Goal: Contribute content: Contribute content

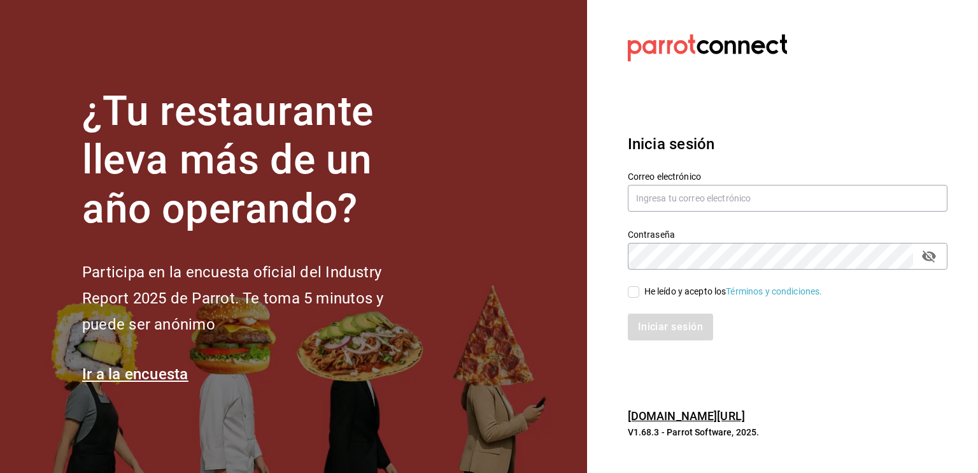
click at [672, 183] on div "Correo electrónico" at bounding box center [788, 192] width 320 height 43
click at [671, 213] on div "Contraseña Contraseña" at bounding box center [780, 241] width 335 height 56
click at [659, 208] on input "text" at bounding box center [788, 198] width 320 height 27
type input "david_galicia@outlook.com"
click at [664, 287] on div "He leído y acepto los Términos y condiciones." at bounding box center [734, 291] width 178 height 13
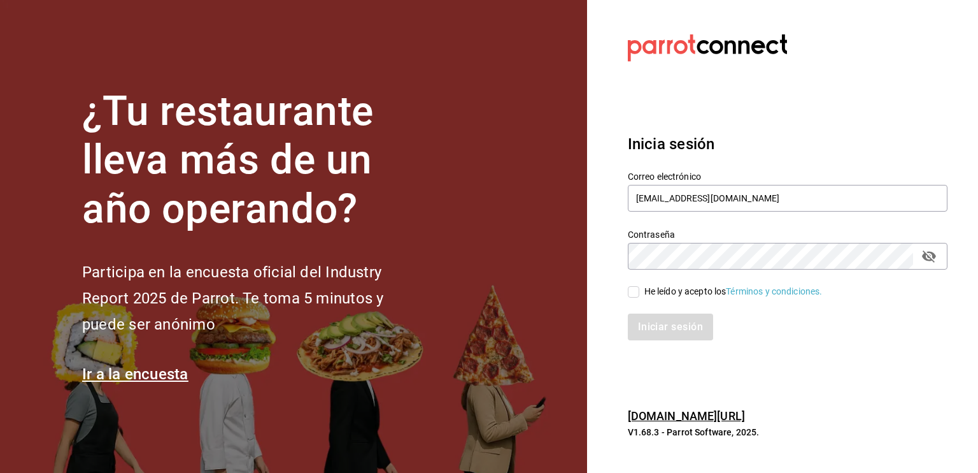
click at [640, 287] on input "He leído y acepto los Términos y condiciones." at bounding box center [633, 291] width 11 height 11
checkbox input "true"
click at [659, 317] on button "Iniciar sesión" at bounding box center [671, 326] width 87 height 27
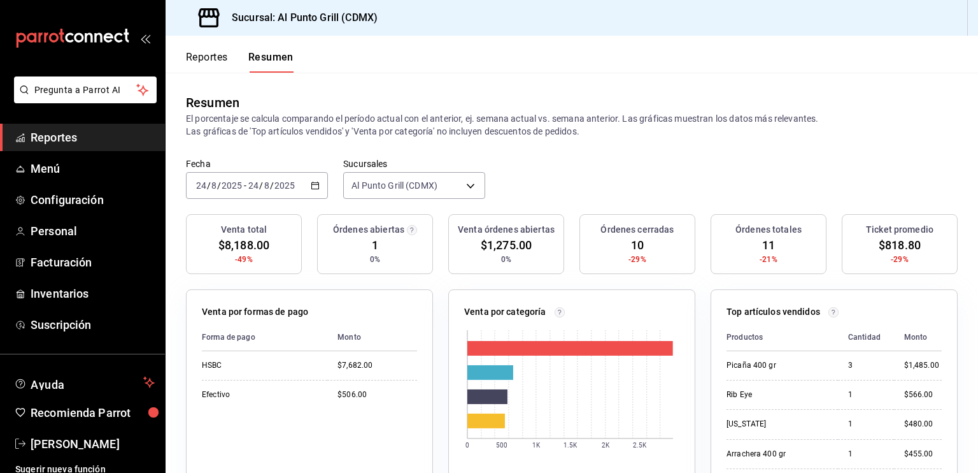
click at [89, 139] on span "Reportes" at bounding box center [93, 137] width 124 height 17
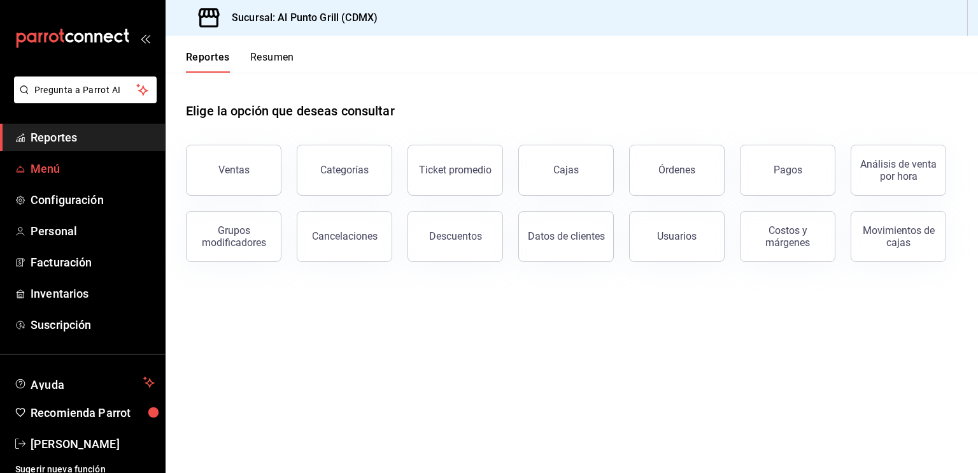
click at [85, 158] on link "Menú" at bounding box center [82, 168] width 165 height 27
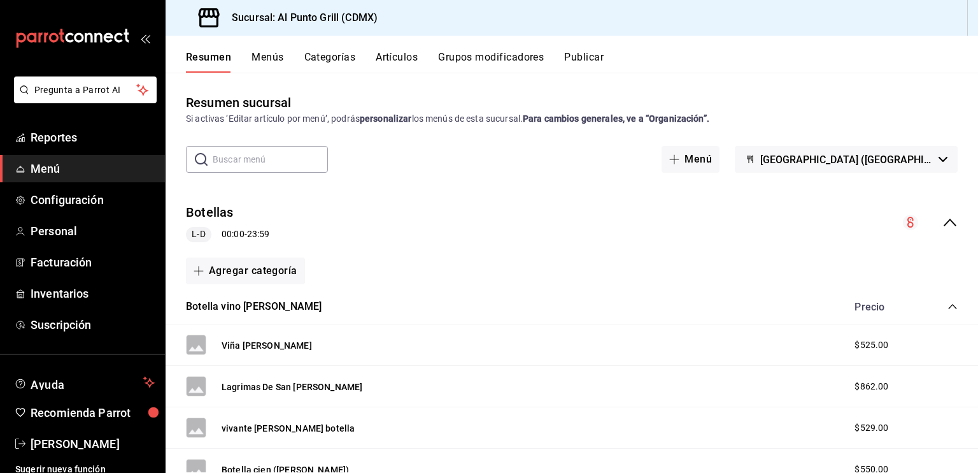
click at [388, 62] on button "Artículos" at bounding box center [397, 62] width 42 height 22
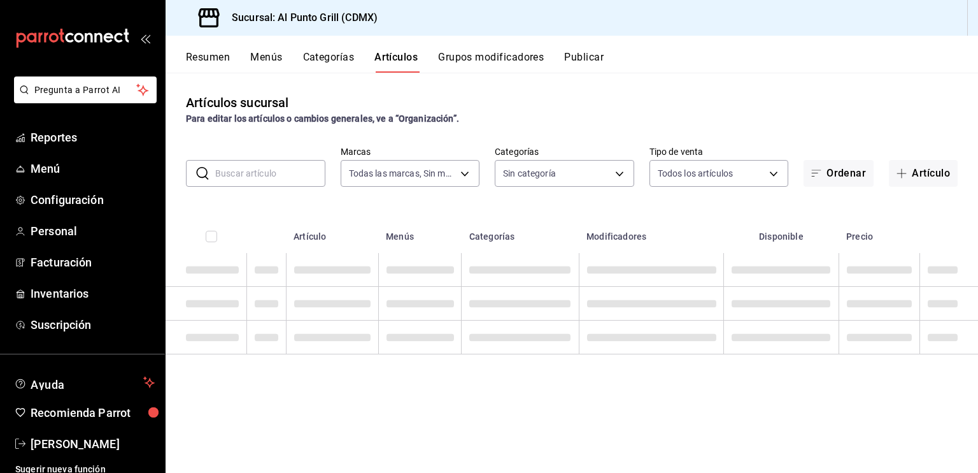
type input "359452a4-77df-4a2a-96d1-dbb27ae34e49"
type input "a9e26c7c-67a9-4400-8f6f-166ca8fb775f,5194e247-3c4e-4174-b1a8-eba99317cc06,a0e11…"
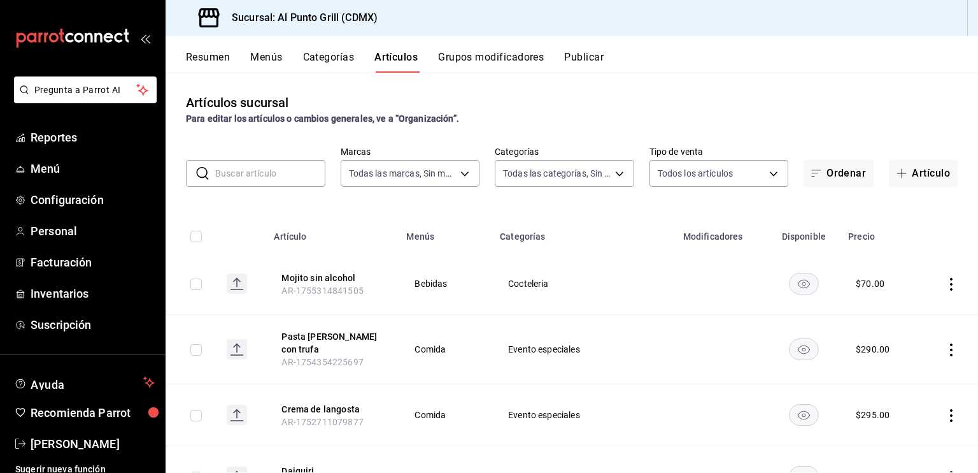
click at [286, 164] on input "text" at bounding box center [270, 173] width 110 height 25
click at [530, 176] on body "Pregunta a Parrot AI Reportes Menú Configuración Personal Facturación Inventari…" at bounding box center [489, 236] width 978 height 473
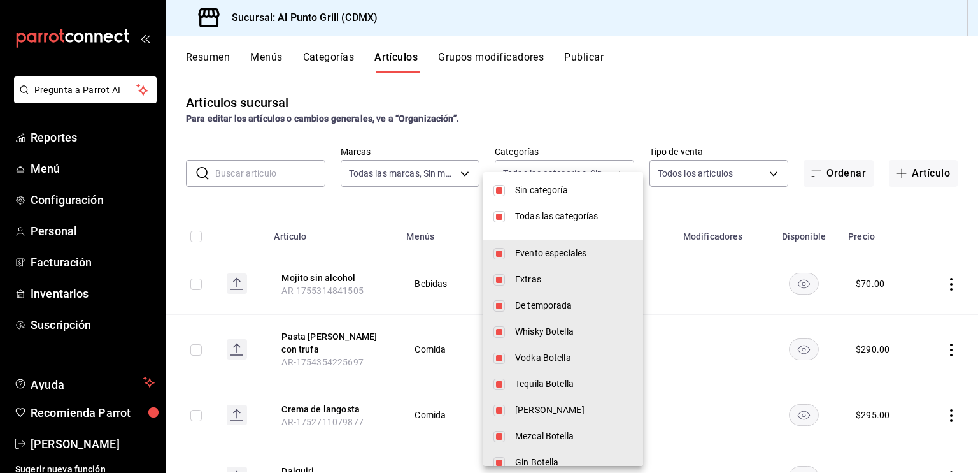
click at [517, 216] on span "Todas las categorías" at bounding box center [574, 216] width 118 height 13
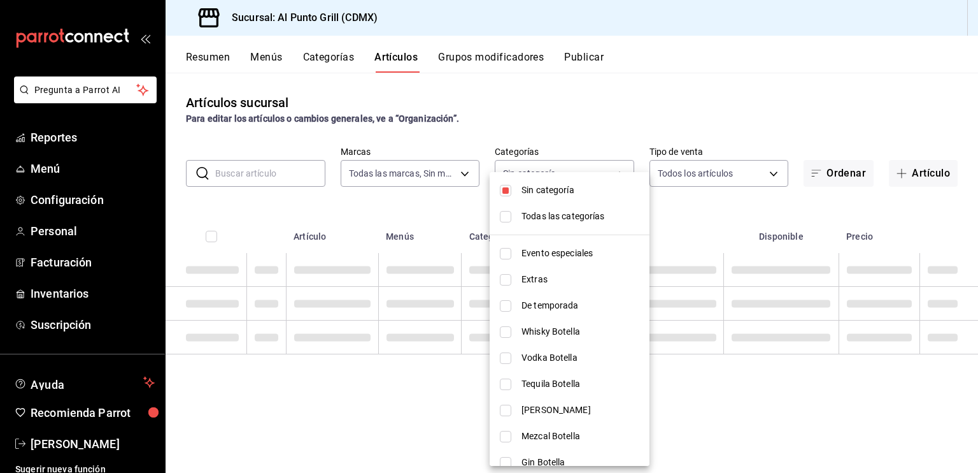
checkbox input "false"
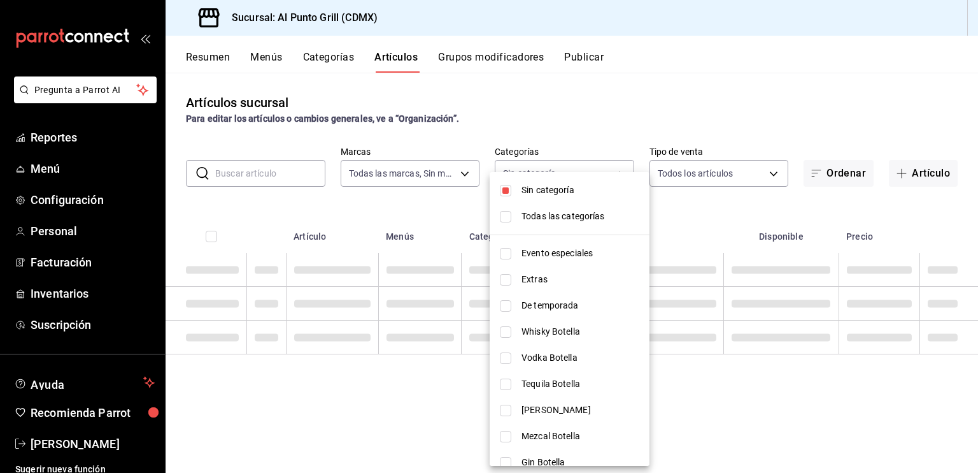
checkbox input "false"
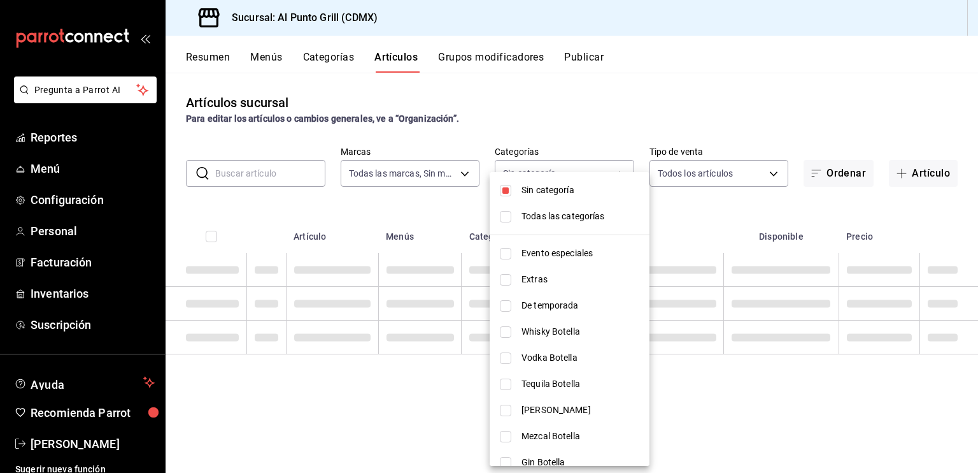
checkbox input "false"
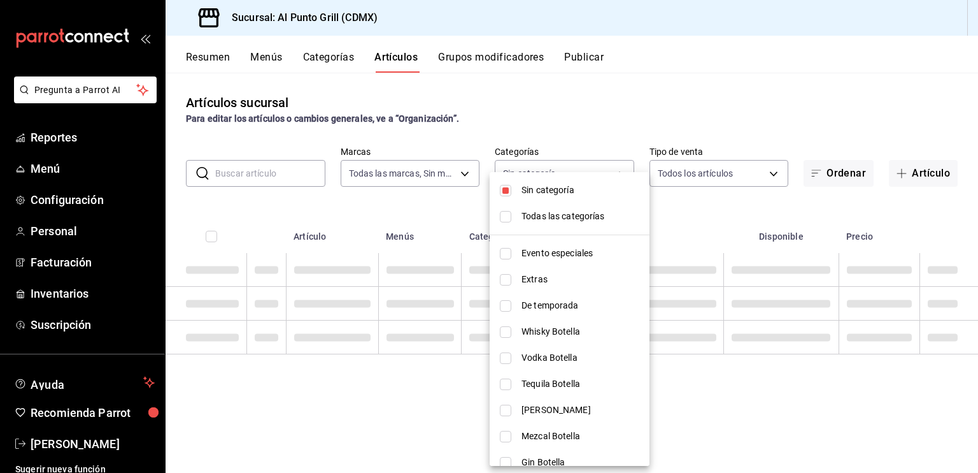
checkbox input "false"
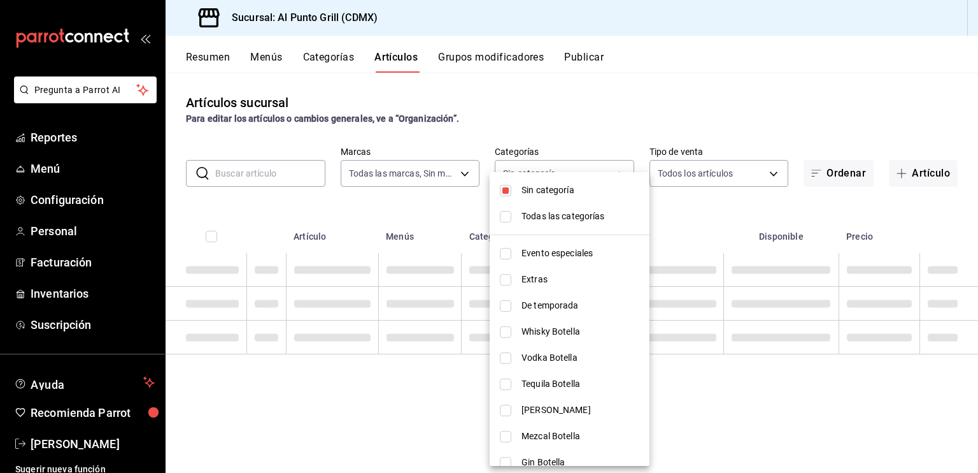
checkbox input "false"
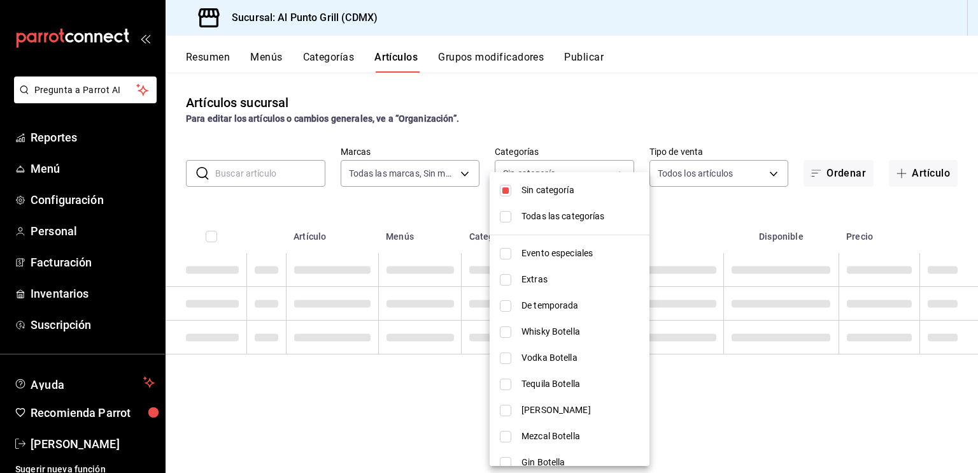
checkbox input "false"
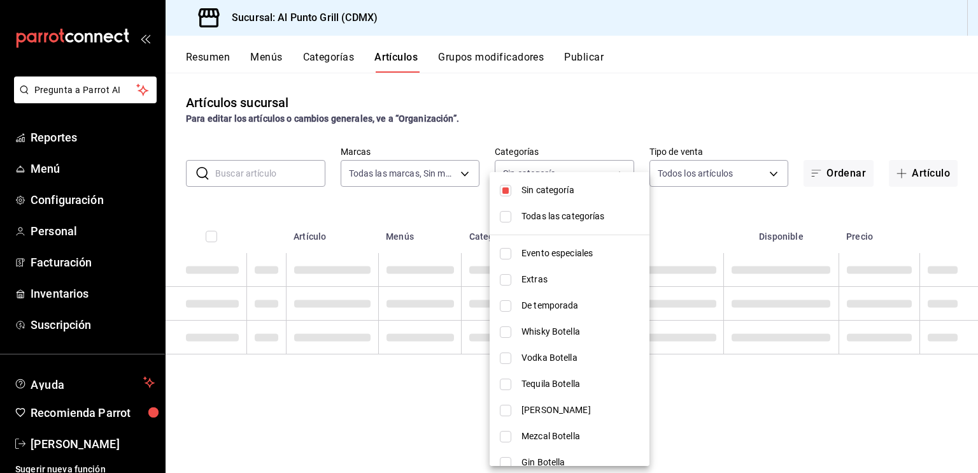
checkbox input "false"
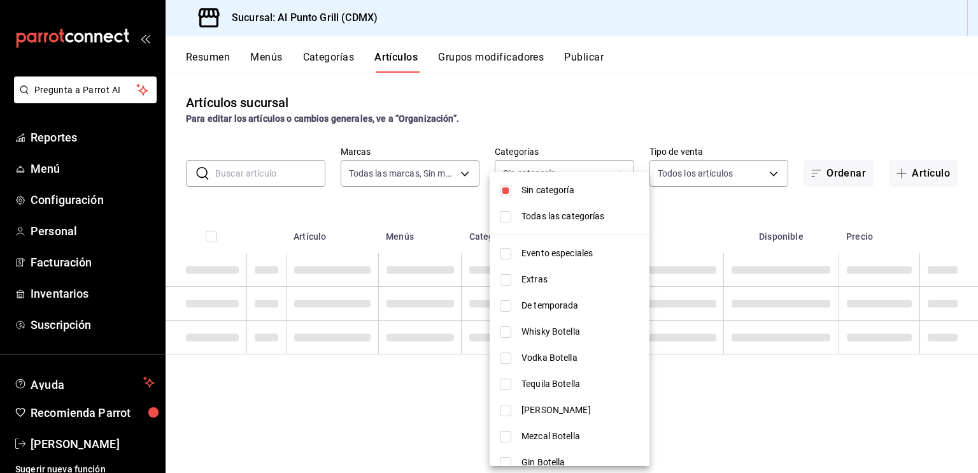
checkbox input "false"
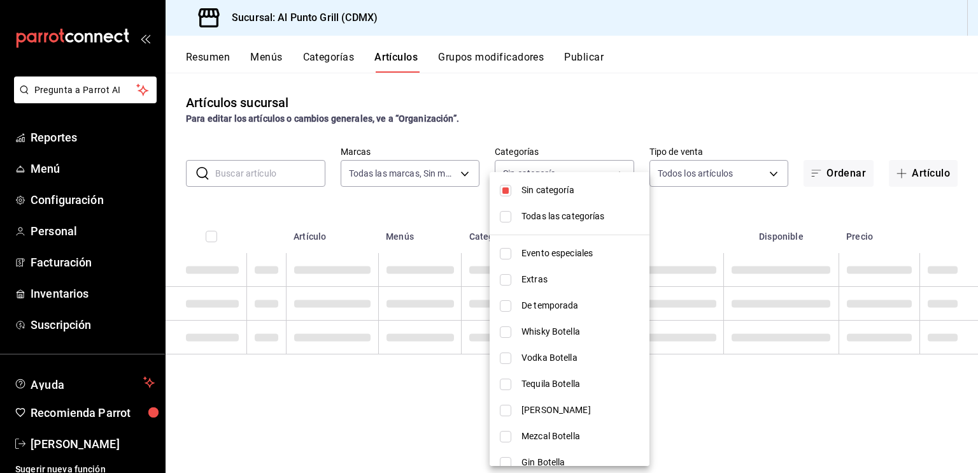
checkbox input "false"
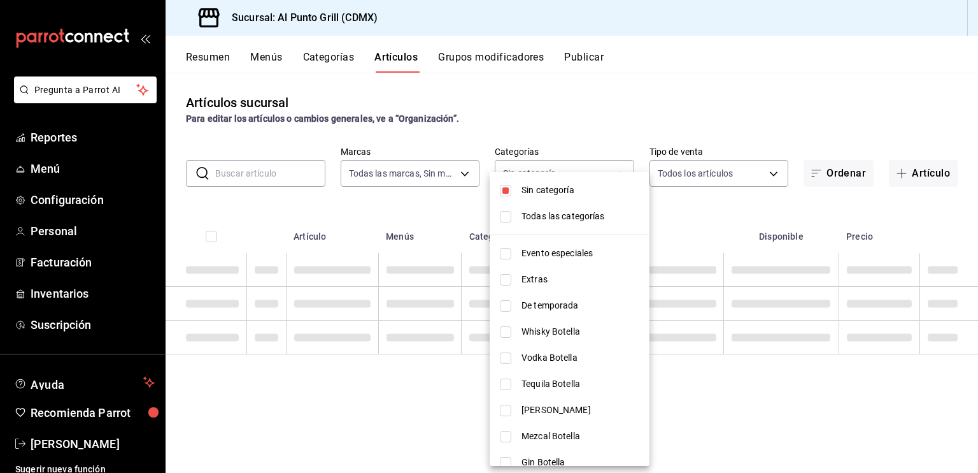
checkbox input "false"
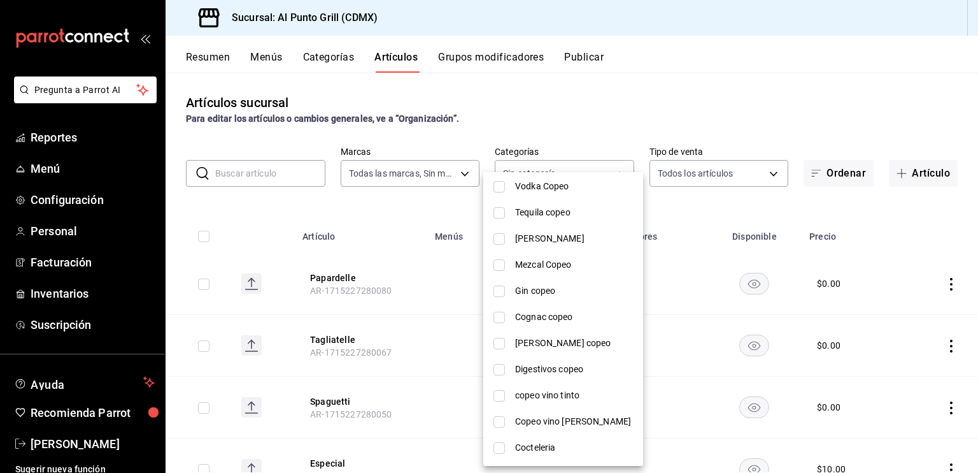
scroll to position [489, 0]
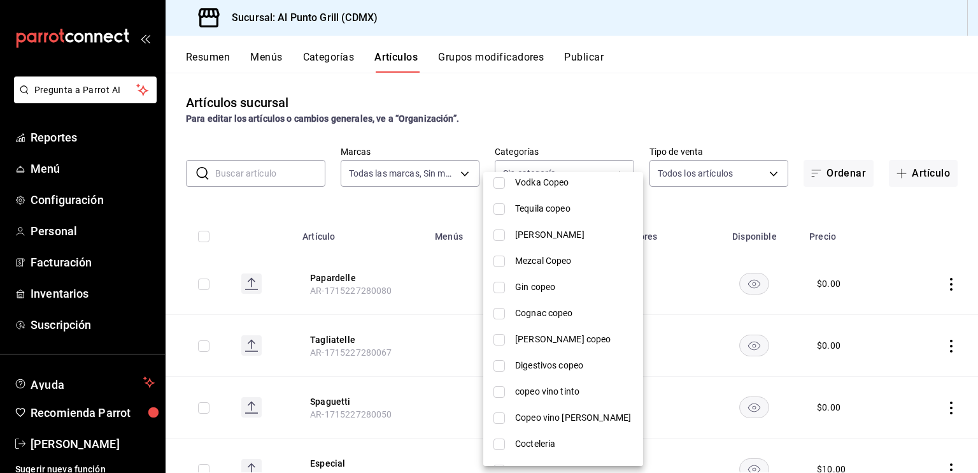
click at [562, 357] on li "Digestivos copeo" at bounding box center [563, 365] width 160 height 26
type input "3720a7aa-a738-416d-862d-77bed555df4a"
checkbox input "true"
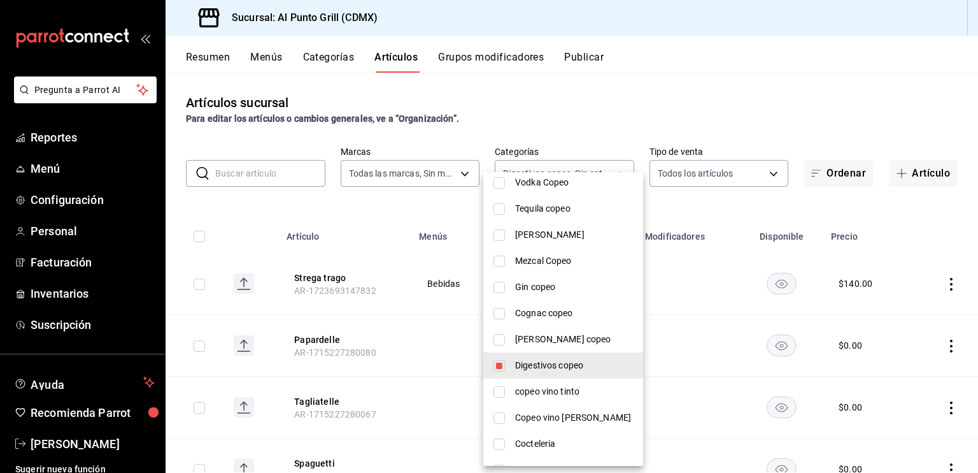
click at [428, 209] on div at bounding box center [489, 236] width 978 height 473
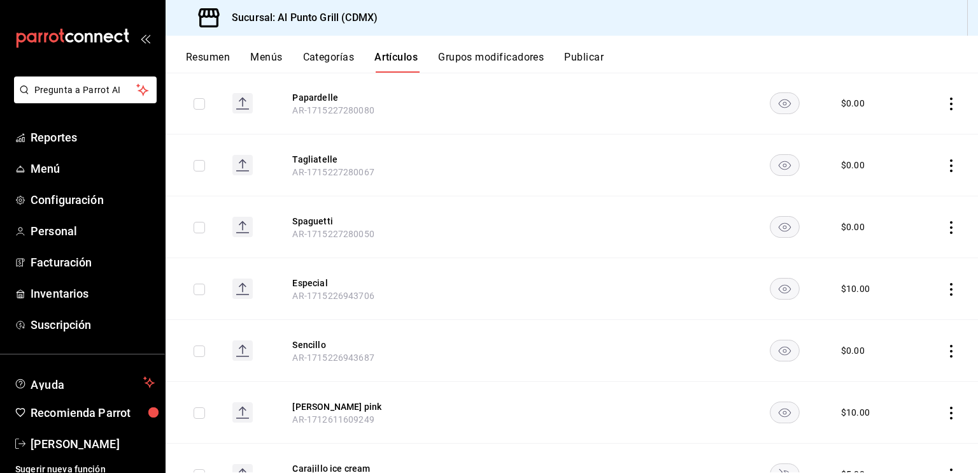
scroll to position [0, 0]
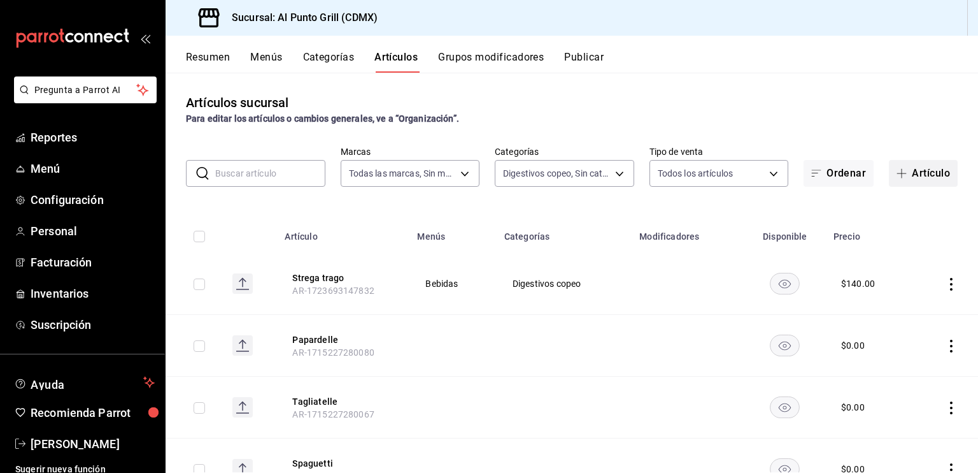
click at [913, 176] on button "Artículo" at bounding box center [923, 173] width 69 height 27
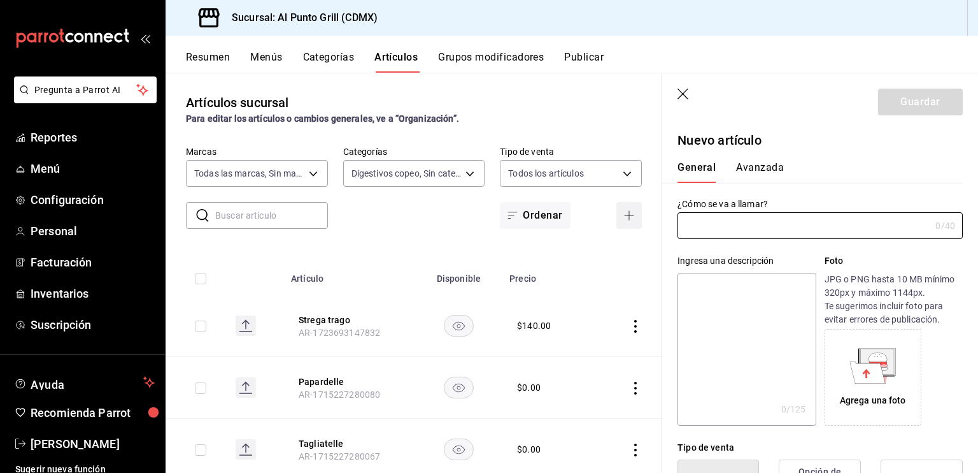
type input "AR-1756080639920"
type input "C"
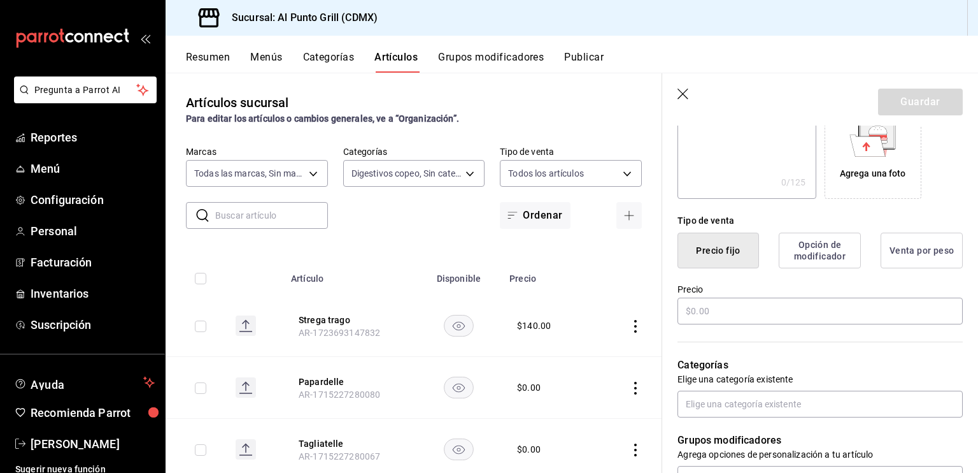
scroll to position [226, 0]
type input "Copa campari"
click at [727, 314] on input "text" at bounding box center [820, 311] width 285 height 27
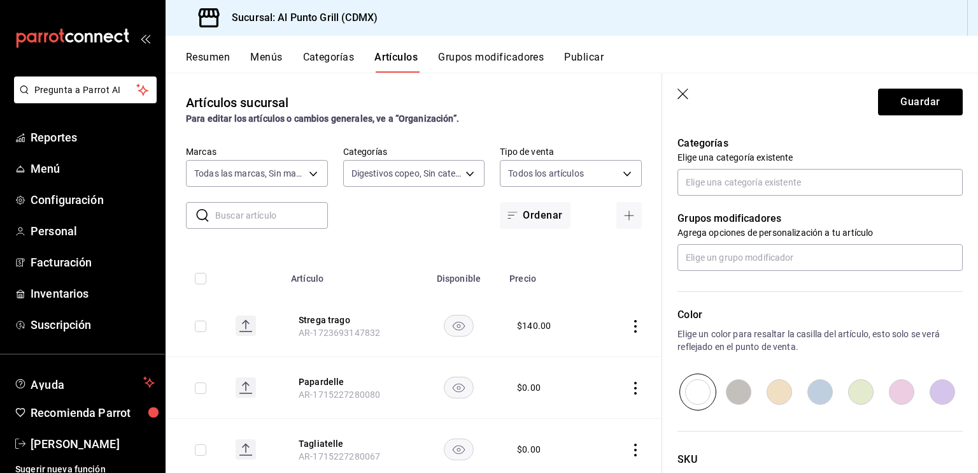
scroll to position [448, 0]
type input "$130.00"
click at [716, 186] on input "text" at bounding box center [820, 182] width 285 height 27
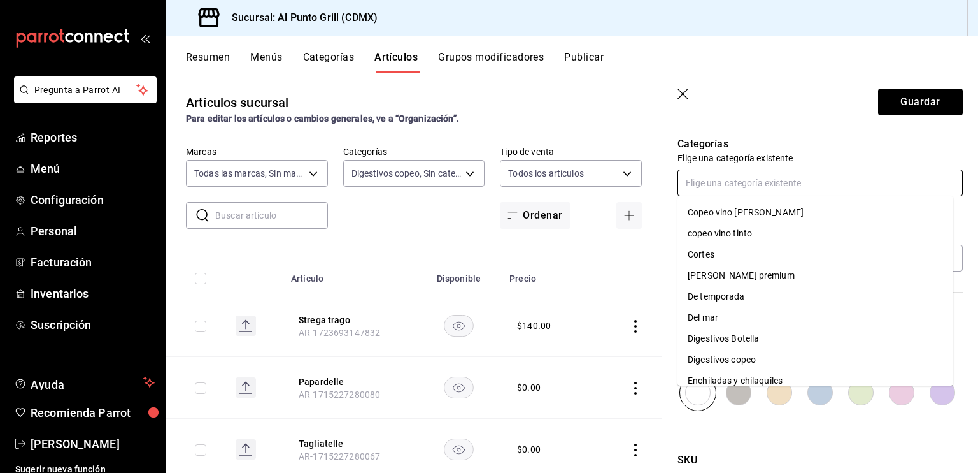
scroll to position [283, 0]
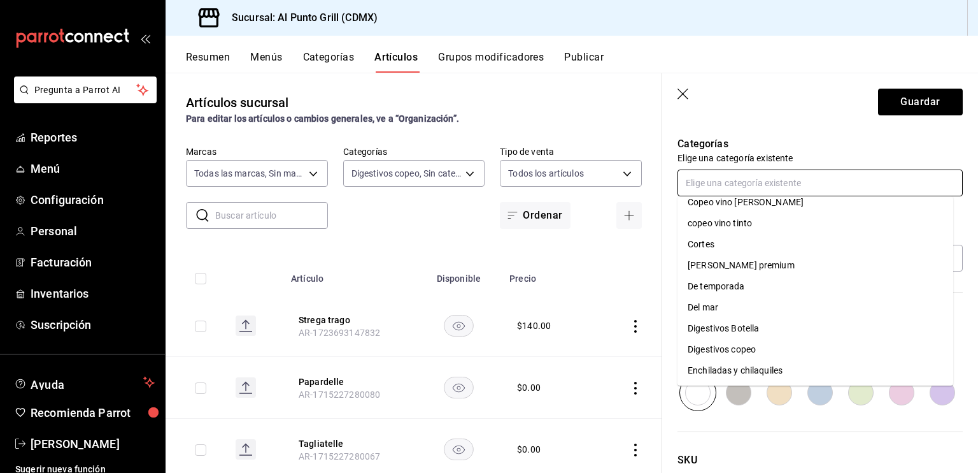
click at [748, 350] on li "Digestivos copeo" at bounding box center [816, 349] width 276 height 21
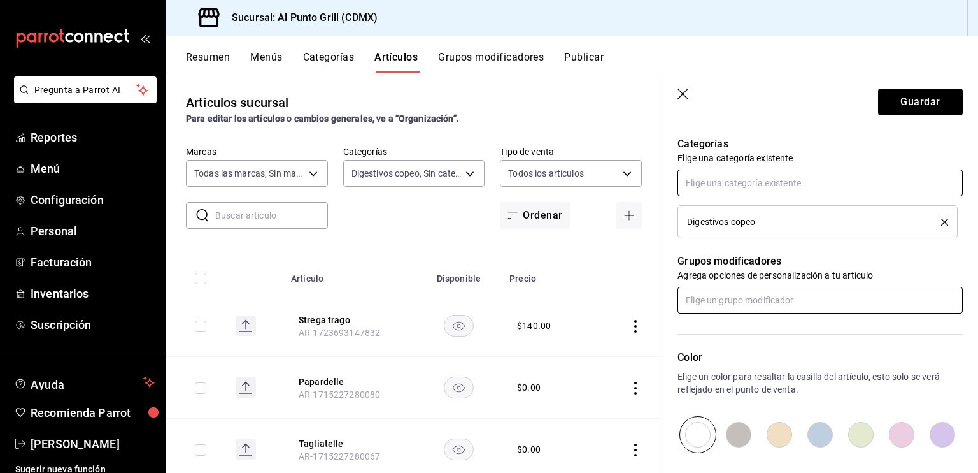
scroll to position [533, 0]
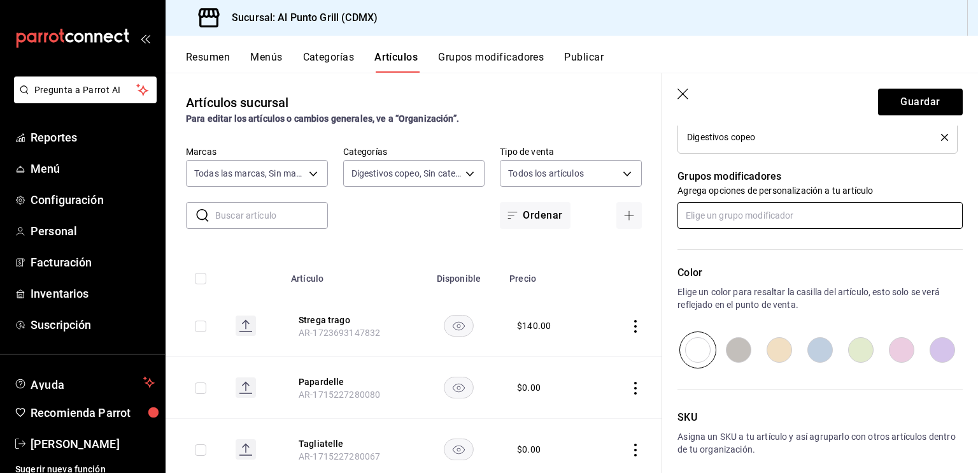
click at [757, 221] on input "text" at bounding box center [820, 215] width 285 height 27
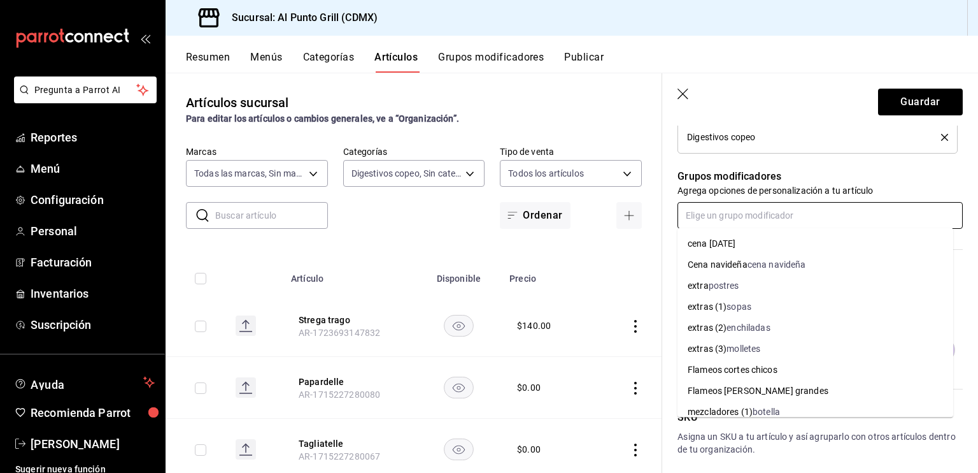
click at [757, 221] on input "text" at bounding box center [820, 215] width 285 height 27
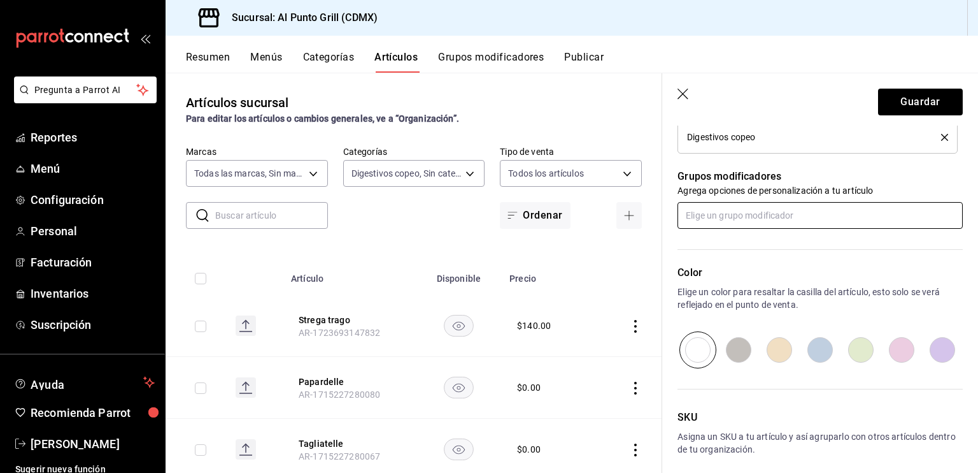
scroll to position [587, 0]
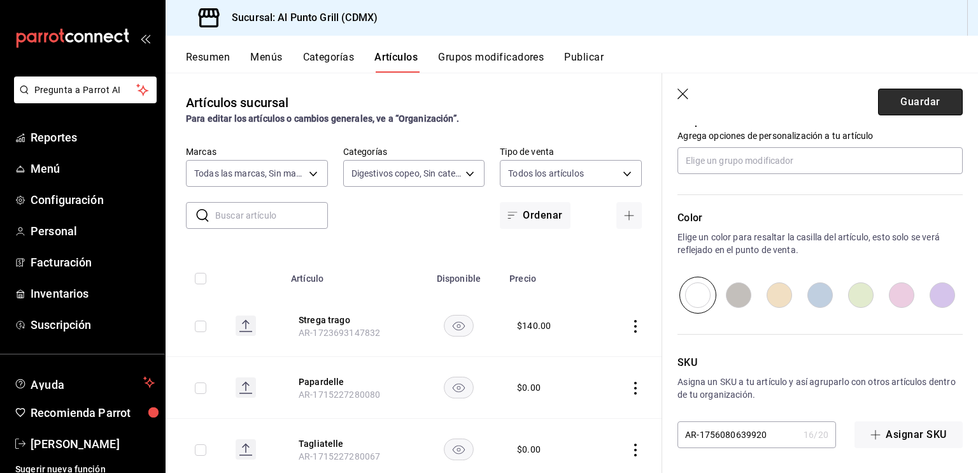
click at [901, 100] on button "Guardar" at bounding box center [920, 102] width 85 height 27
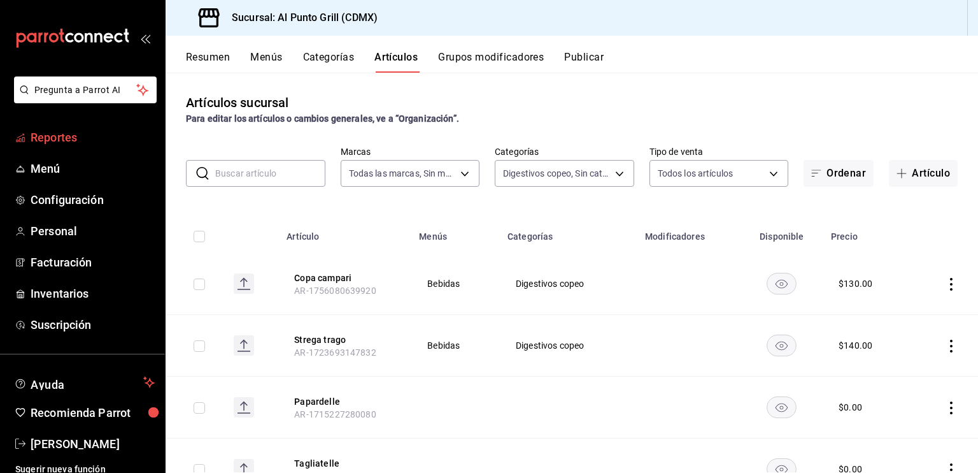
click at [71, 132] on span "Reportes" at bounding box center [93, 137] width 124 height 17
